Goal: Task Accomplishment & Management: Complete application form

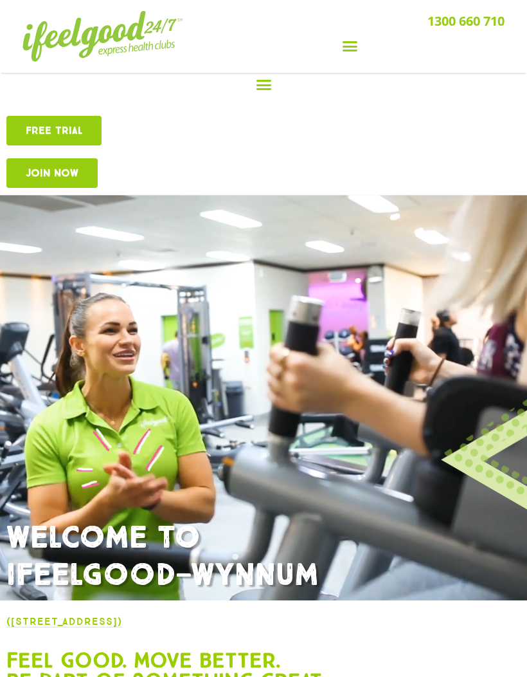
click at [66, 131] on span "Free TRIAL" at bounding box center [54, 130] width 57 height 10
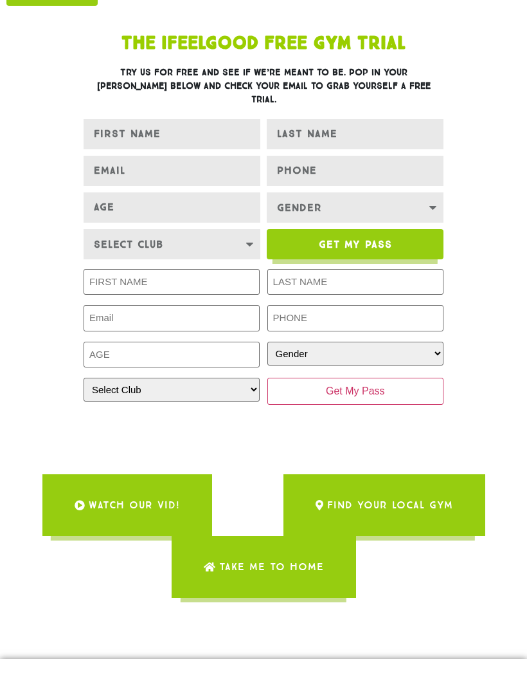
scroll to position [197, 0]
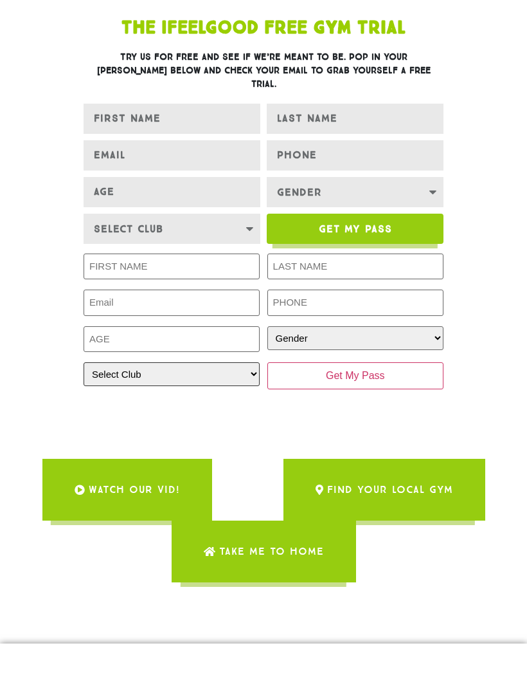
click at [242, 362] on select "Select Club [GEOGRAPHIC_DATA] [GEOGRAPHIC_DATA] [GEOGRAPHIC_DATA] [GEOGRAPHIC_D…" at bounding box center [172, 374] width 176 height 24
select select "Wynnum"
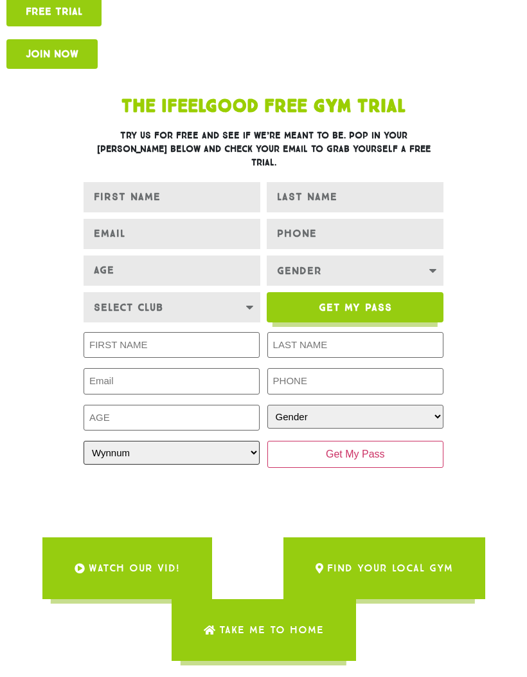
scroll to position [119, 0]
type input "[PERSON_NAME]"
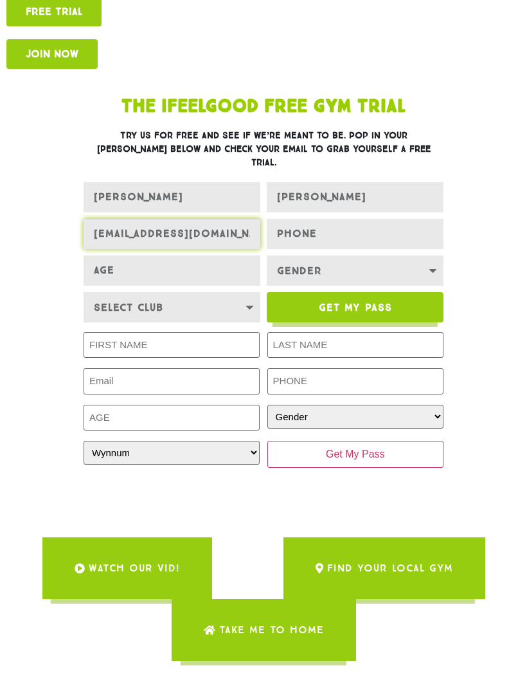
type input "[EMAIL_ADDRESS][DOMAIN_NAME]"
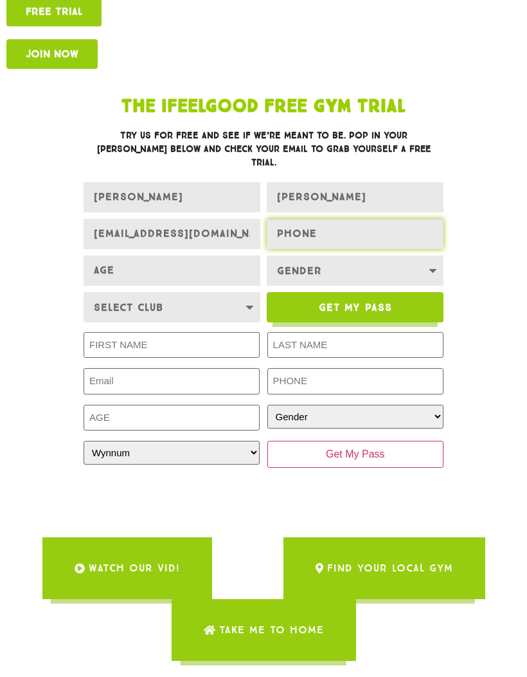
click at [334, 226] on input "PHONE" at bounding box center [355, 234] width 177 height 30
type input "0402622884"
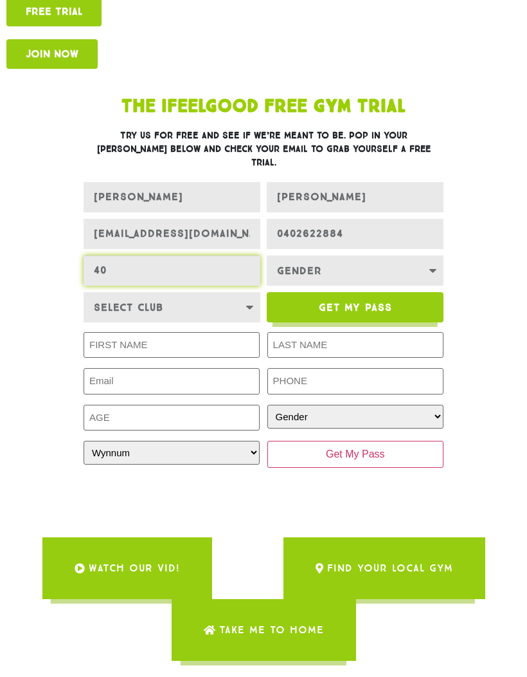
type input "40"
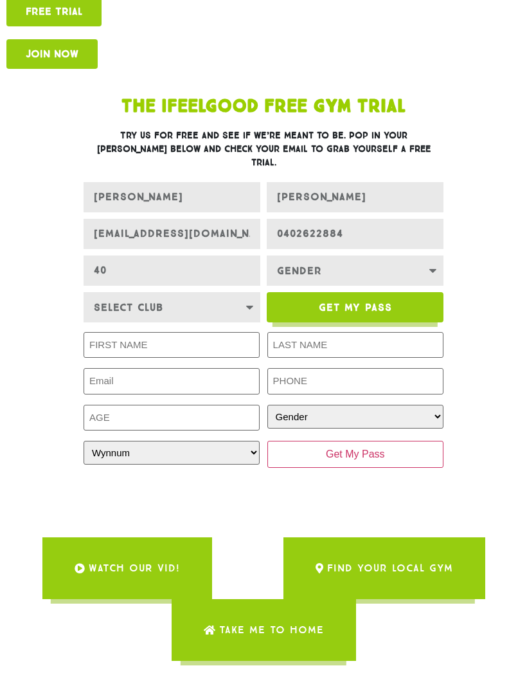
click at [432, 257] on select "Gender Male Female" at bounding box center [355, 270] width 177 height 30
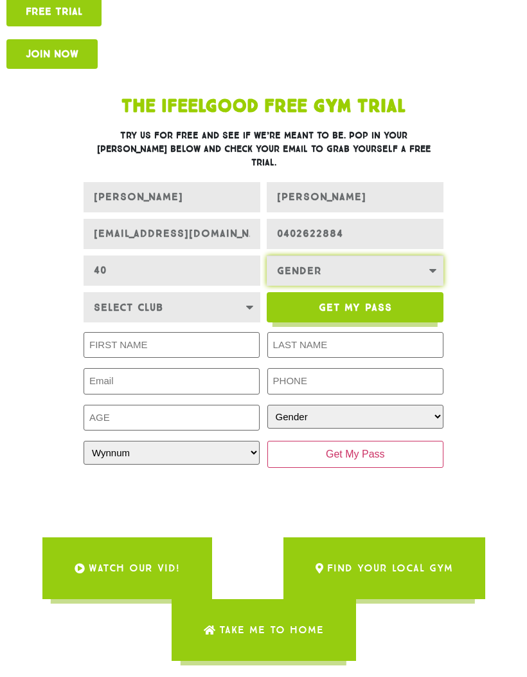
select select "Female"
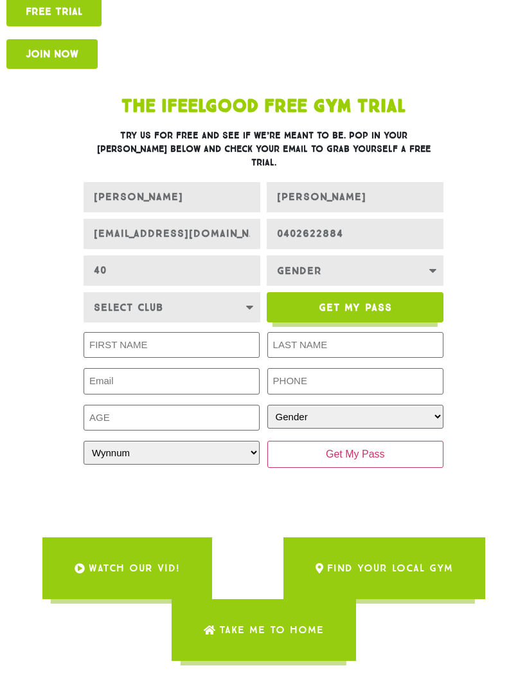
click at [227, 294] on select "Select Club Alexandra Hills Calamvale Coopers Plains Indooroopilly Middle Park …" at bounding box center [172, 307] width 177 height 30
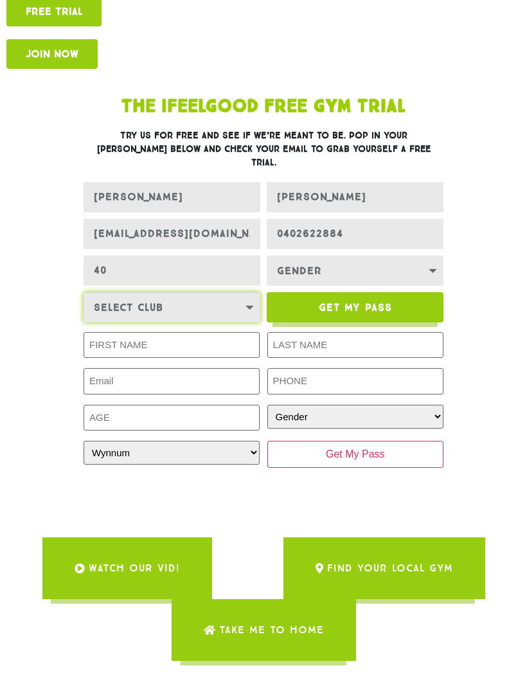
select select "Wynnum"
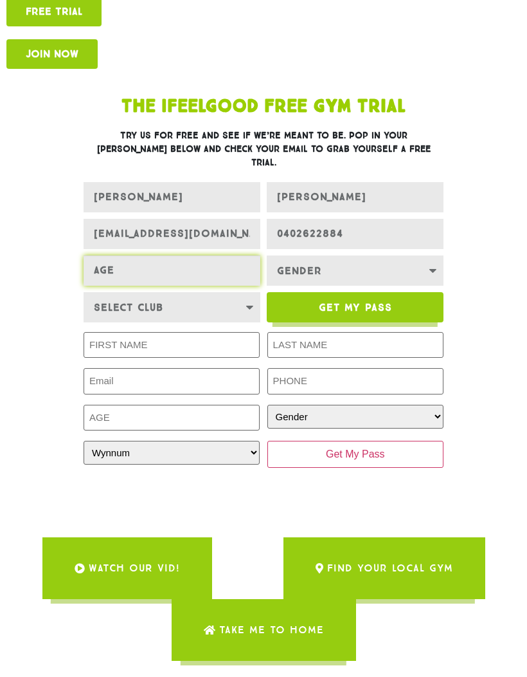
type input "40"
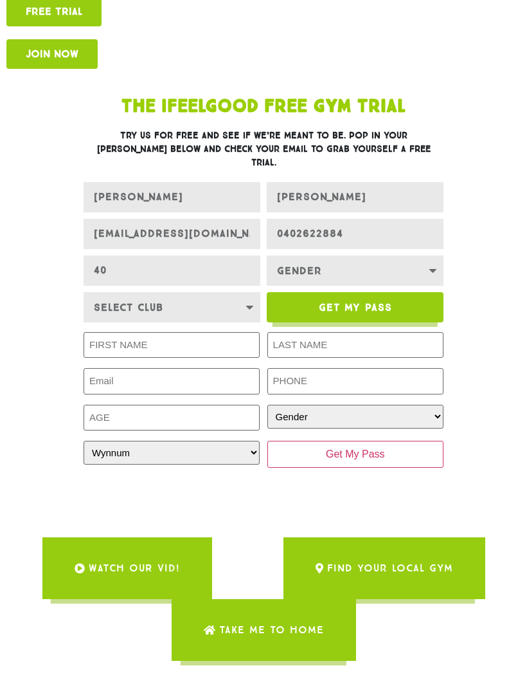
click at [363, 302] on span "Get My Pass" at bounding box center [355, 307] width 73 height 10
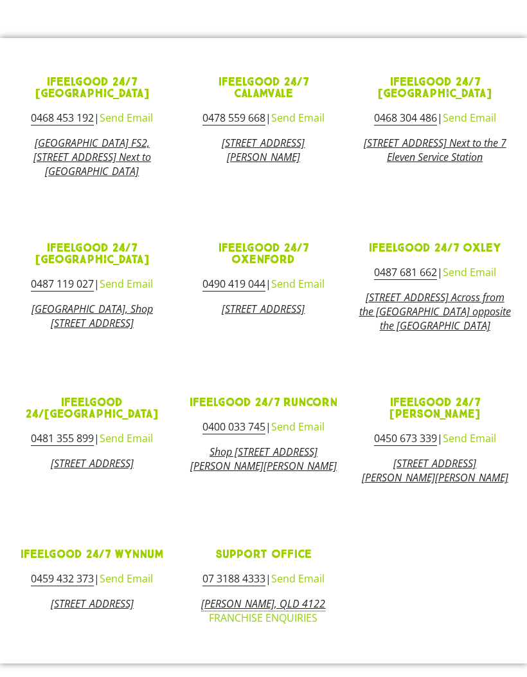
scroll to position [831, 0]
